Goal: Find specific page/section: Find specific page/section

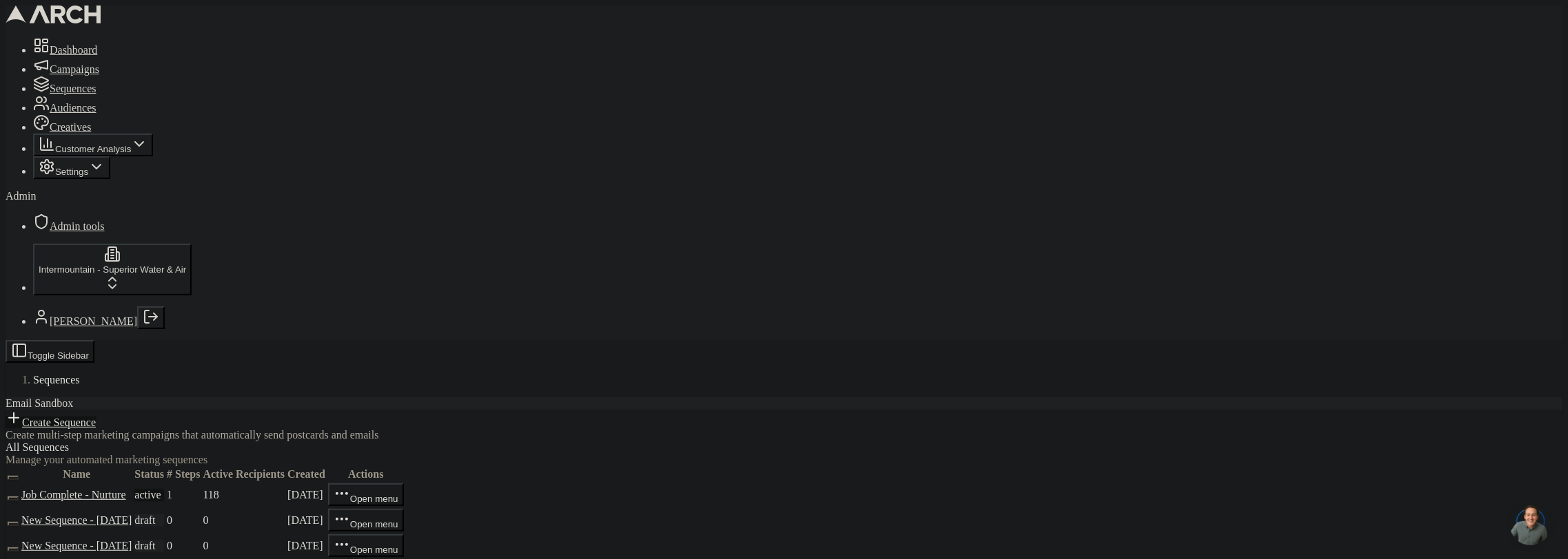
click at [68, 232] on span "Admin tools" at bounding box center [77, 226] width 55 height 12
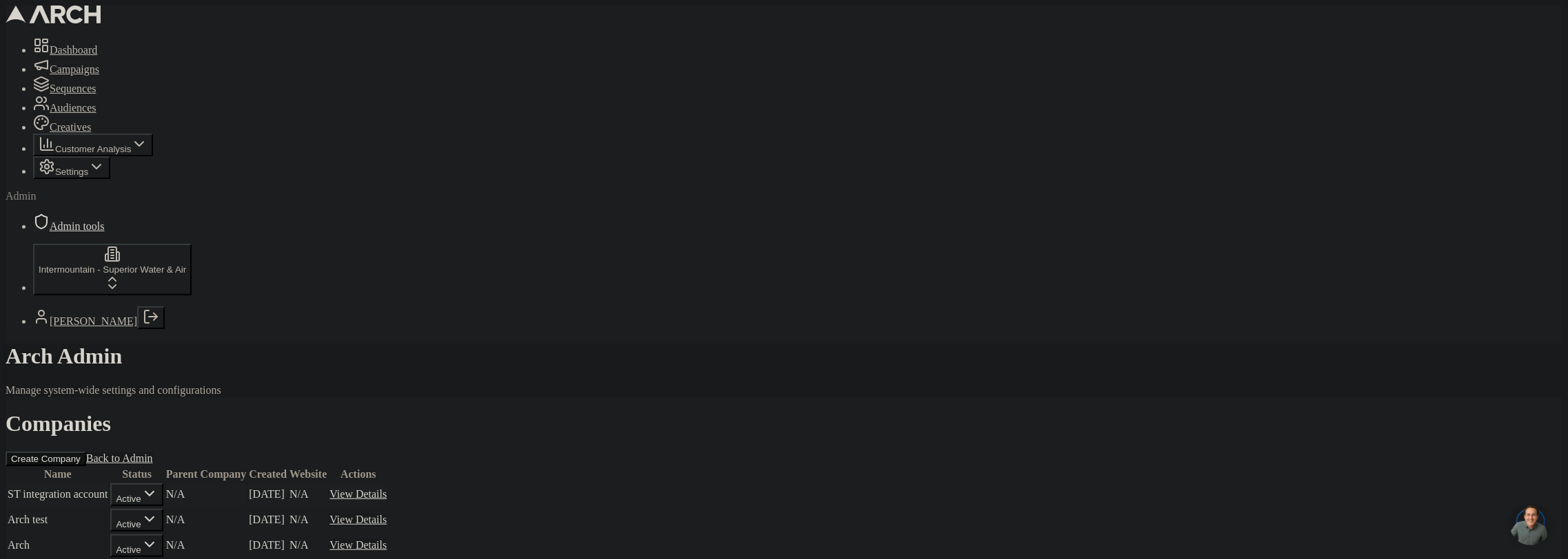
click at [387, 488] on link "View Details" at bounding box center [358, 494] width 57 height 12
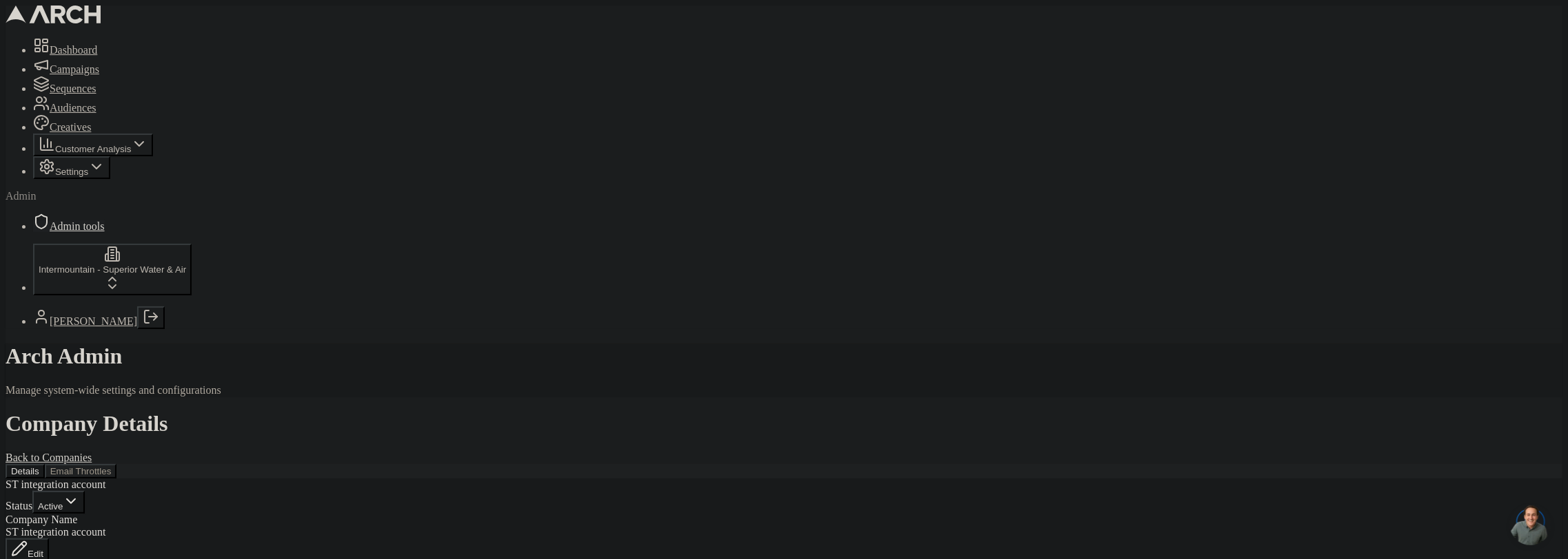
click at [332, 465] on div "Details Email Throttles" at bounding box center [784, 471] width 1557 height 15
